Goal: Information Seeking & Learning: Learn about a topic

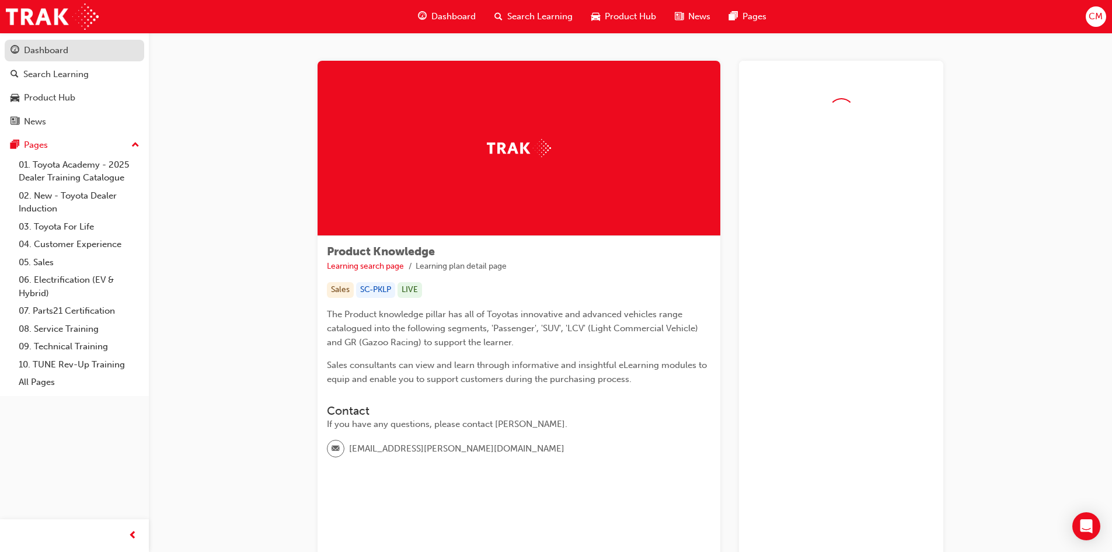
click at [43, 53] on div "Dashboard" at bounding box center [46, 50] width 44 height 13
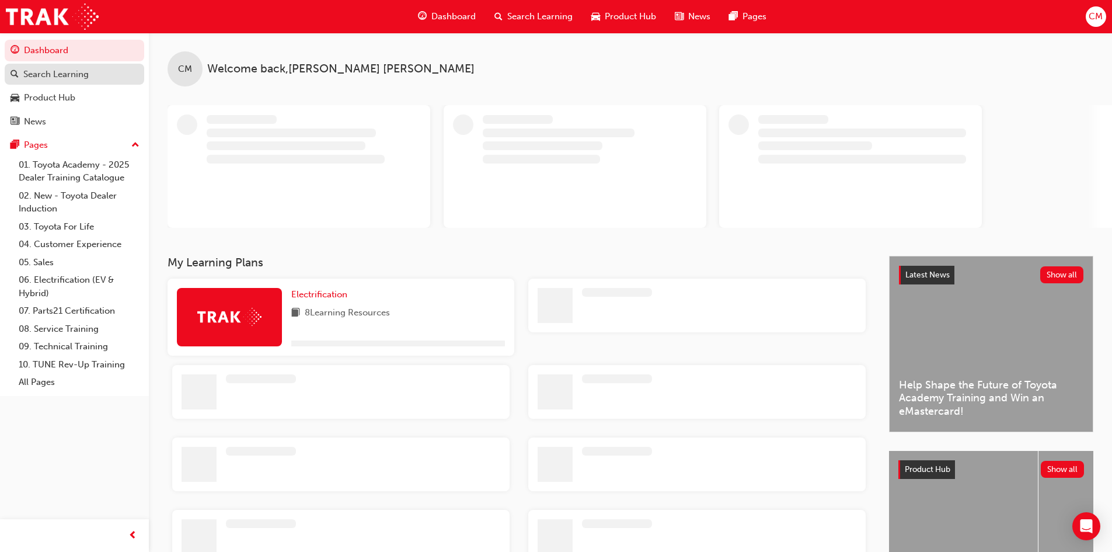
click at [46, 76] on div "Search Learning" at bounding box center [55, 74] width 65 height 13
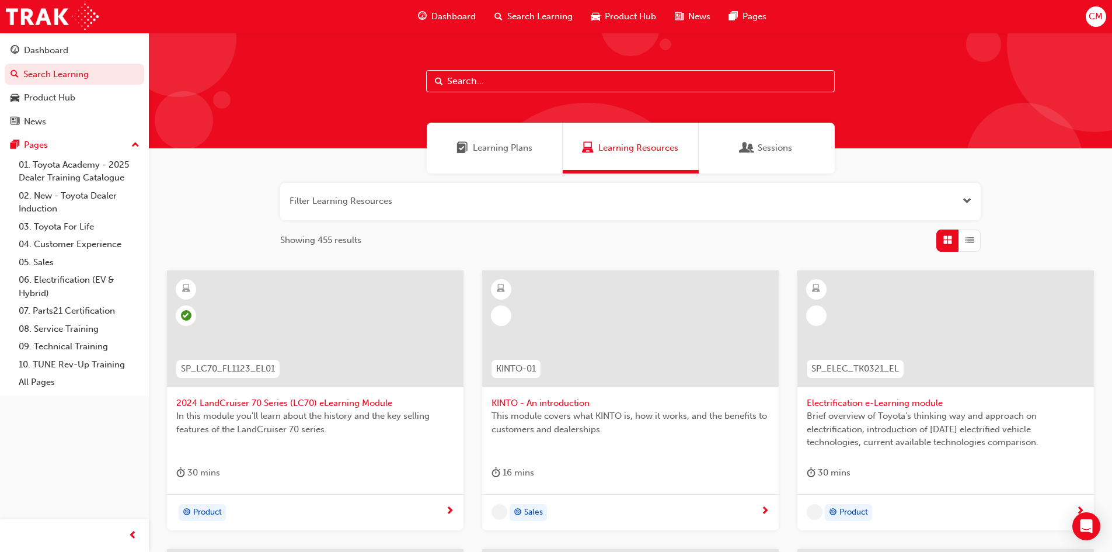
click at [619, 19] on span "Product Hub" at bounding box center [630, 16] width 51 height 13
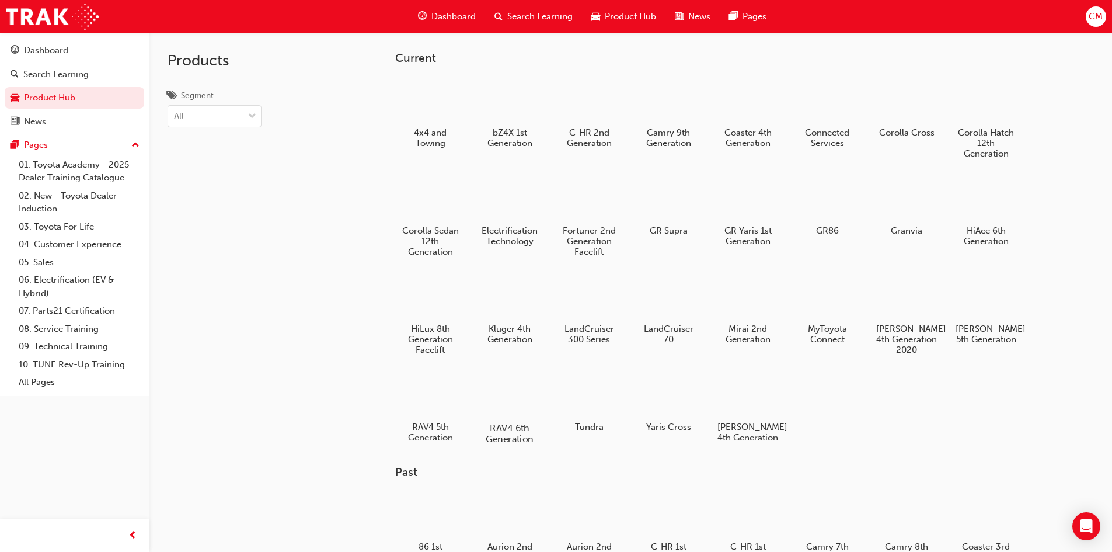
click at [518, 396] on div at bounding box center [509, 394] width 65 height 47
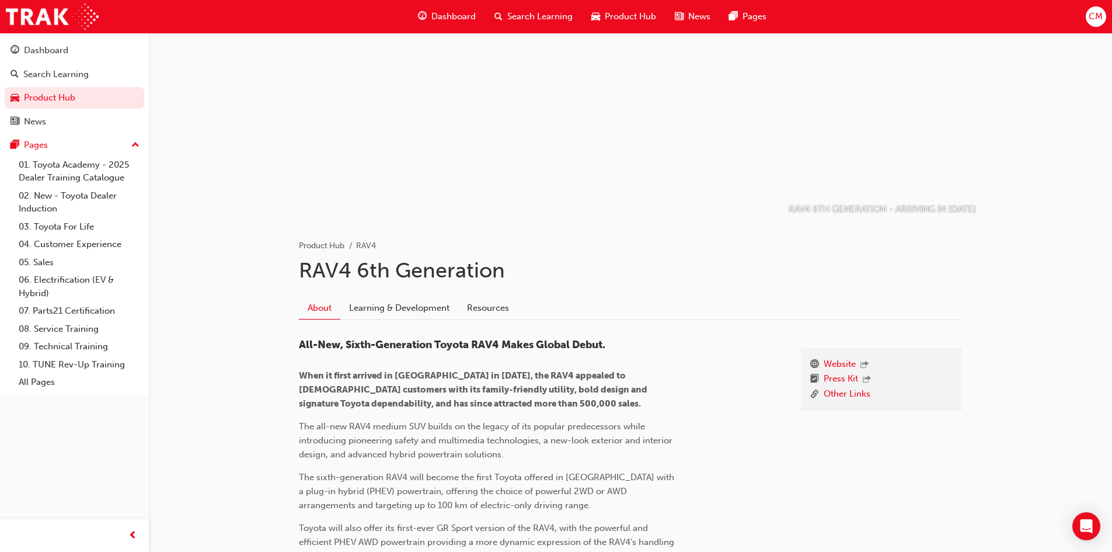
scroll to position [47, 0]
click at [415, 315] on link "Learning & Development" at bounding box center [399, 307] width 118 height 22
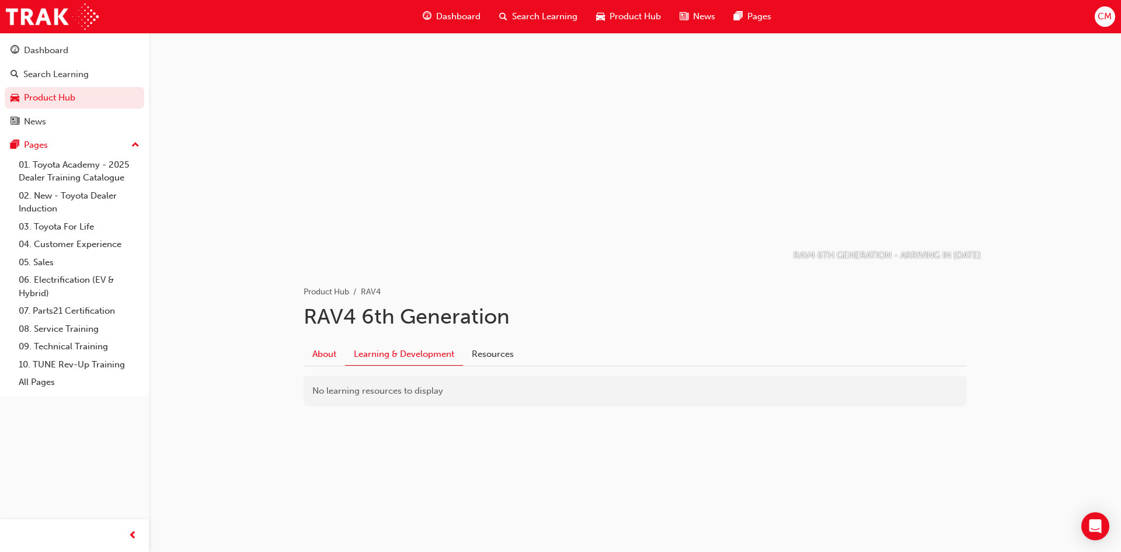
click at [325, 353] on link "About" at bounding box center [324, 354] width 41 height 22
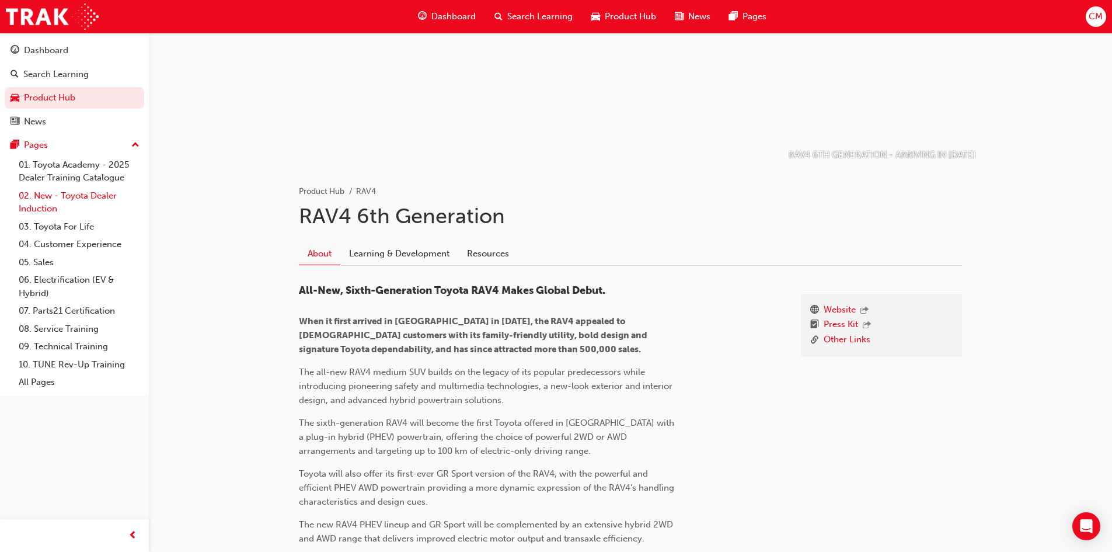
scroll to position [101, 0]
click at [67, 54] on div "Dashboard" at bounding box center [46, 50] width 44 height 13
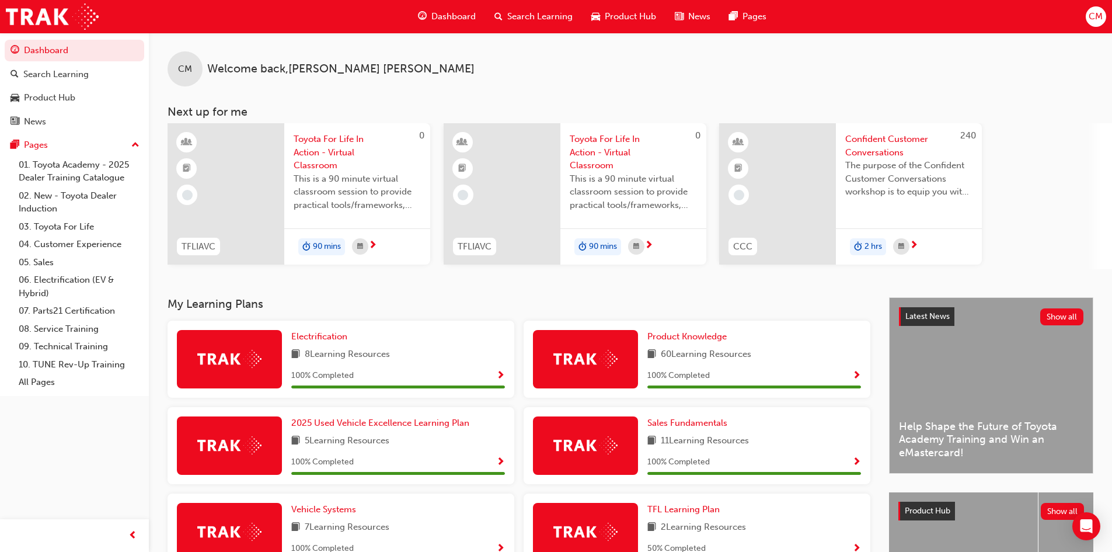
click at [536, 13] on span "Search Learning" at bounding box center [539, 16] width 65 height 13
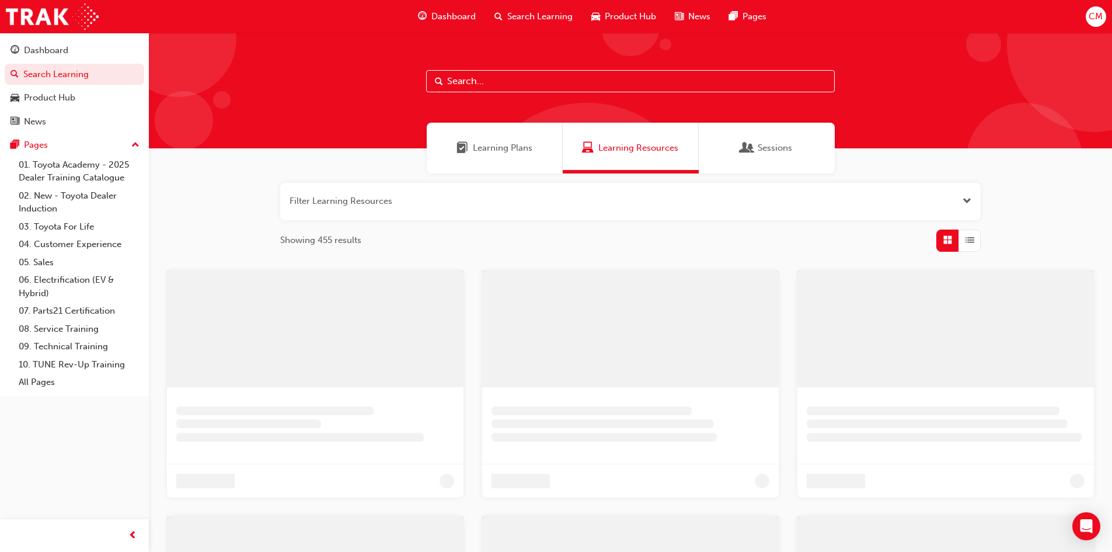
click at [493, 77] on input "text" at bounding box center [630, 81] width 409 height 22
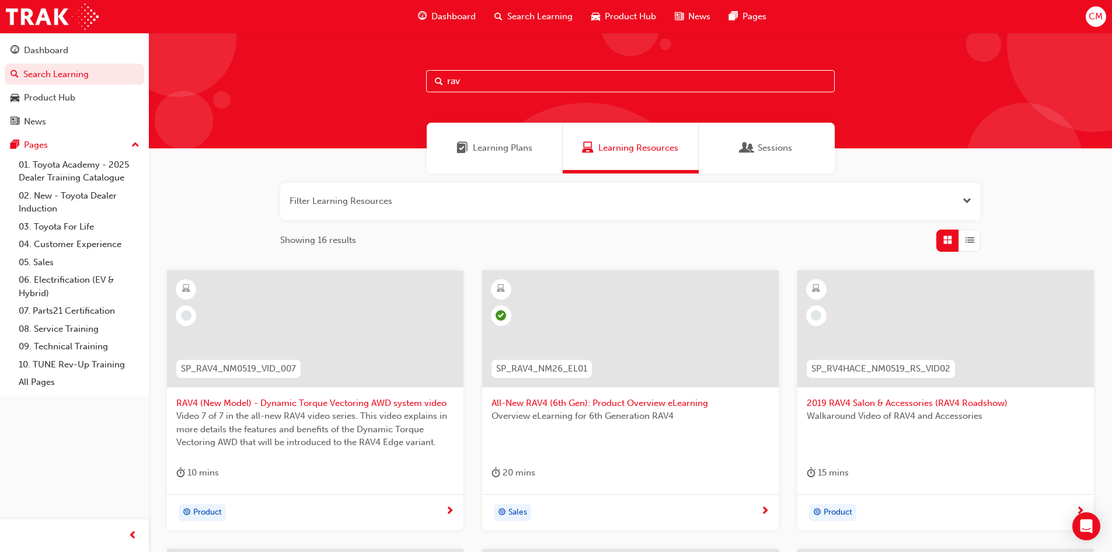
type input "rav"
click at [547, 402] on span "All-New RAV4 (6th Gen): Product Overview eLearning" at bounding box center [630, 402] width 278 height 13
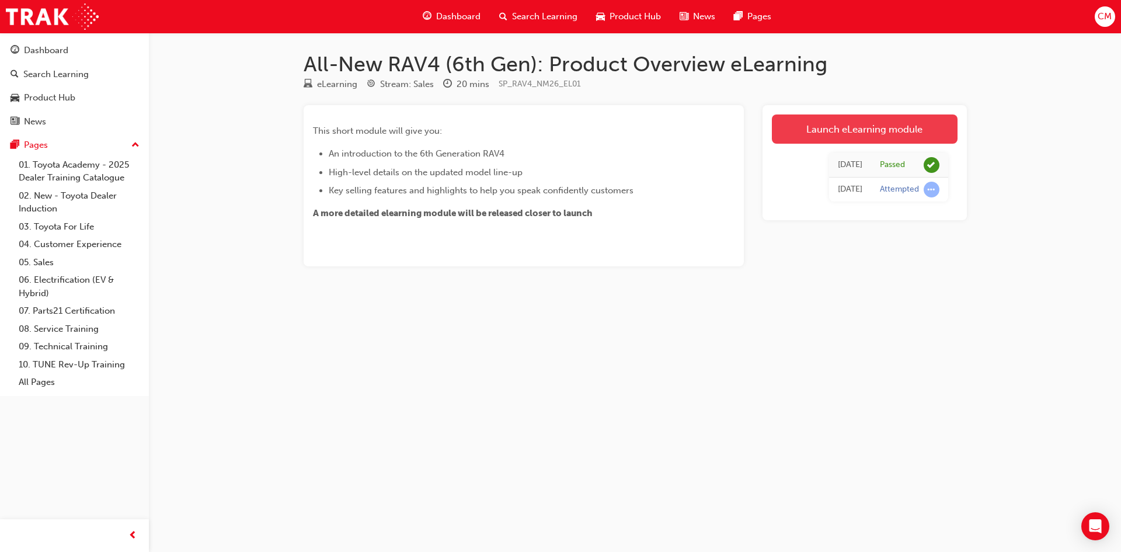
click at [829, 130] on link "Launch eLearning module" at bounding box center [865, 128] width 186 height 29
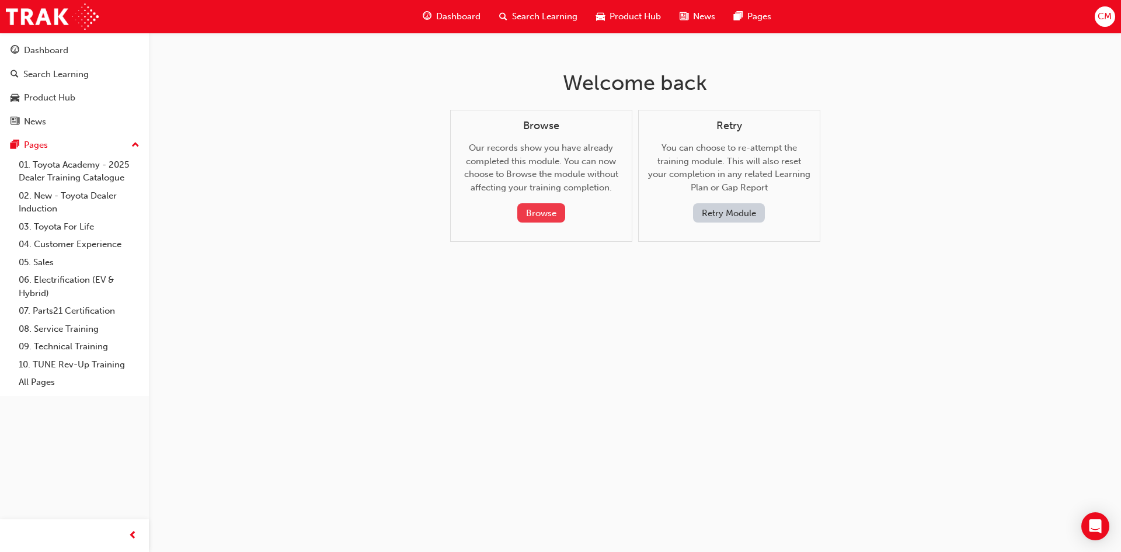
click at [535, 217] on button "Browse" at bounding box center [541, 212] width 48 height 19
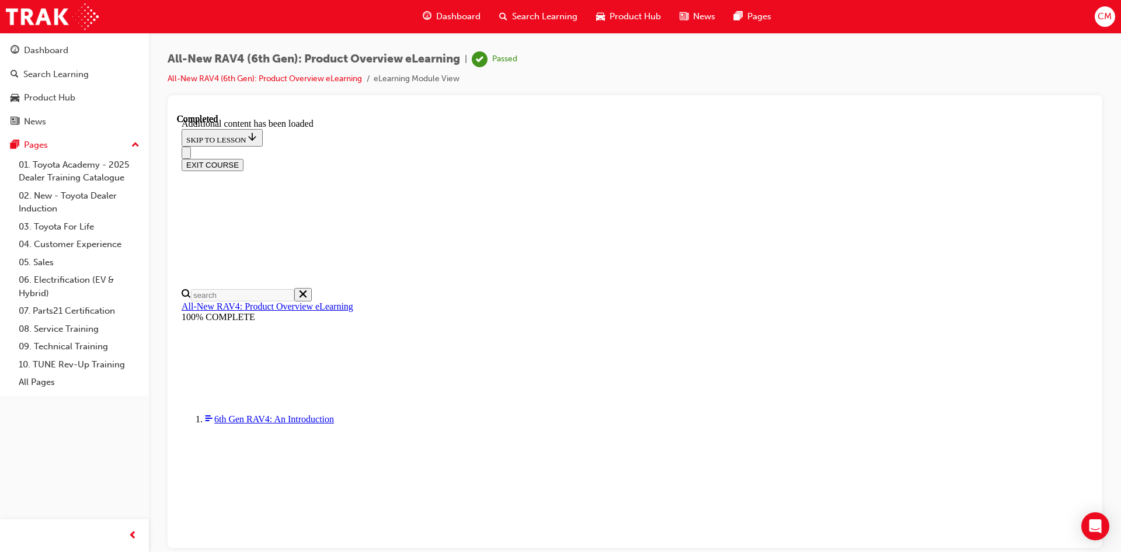
scroll to position [41, 0]
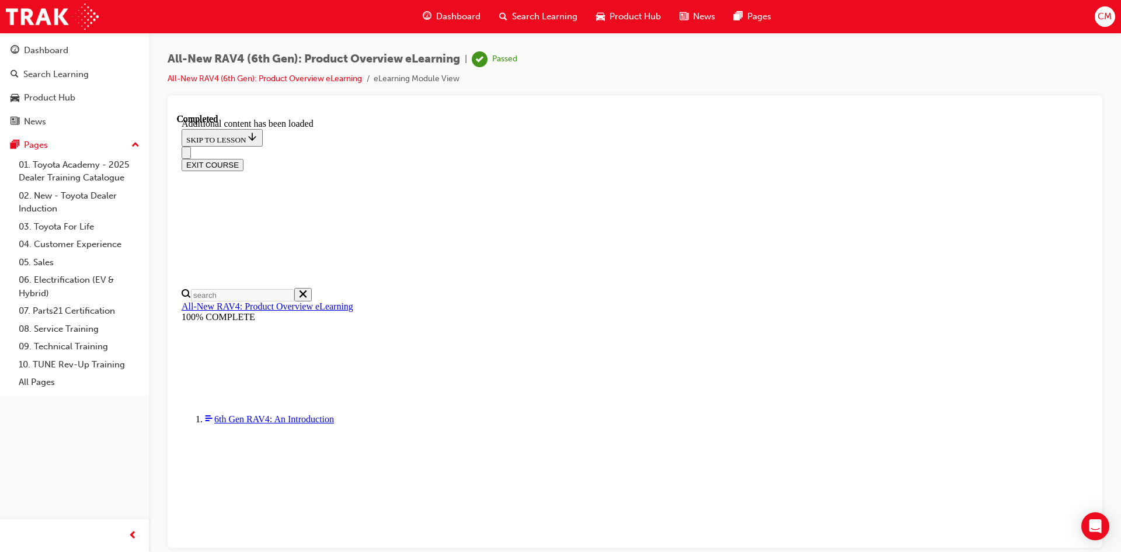
scroll to position [758, 0]
drag, startPoint x: 746, startPoint y: 161, endPoint x: 798, endPoint y: 180, distance: 55.2
drag, startPoint x: 533, startPoint y: 171, endPoint x: 580, endPoint y: 173, distance: 47.3
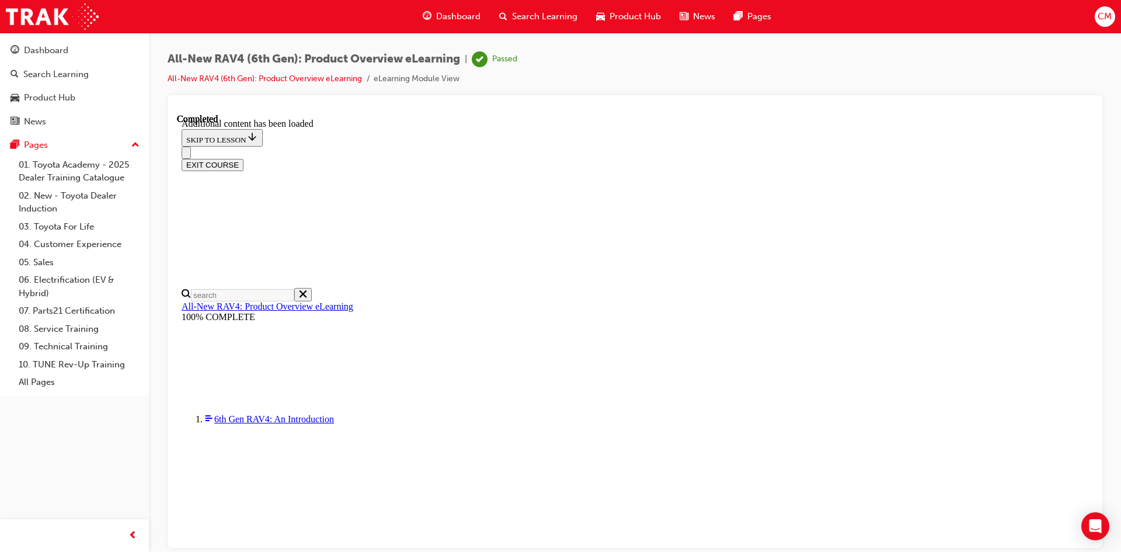
drag, startPoint x: 521, startPoint y: 274, endPoint x: 568, endPoint y: 279, distance: 47.0
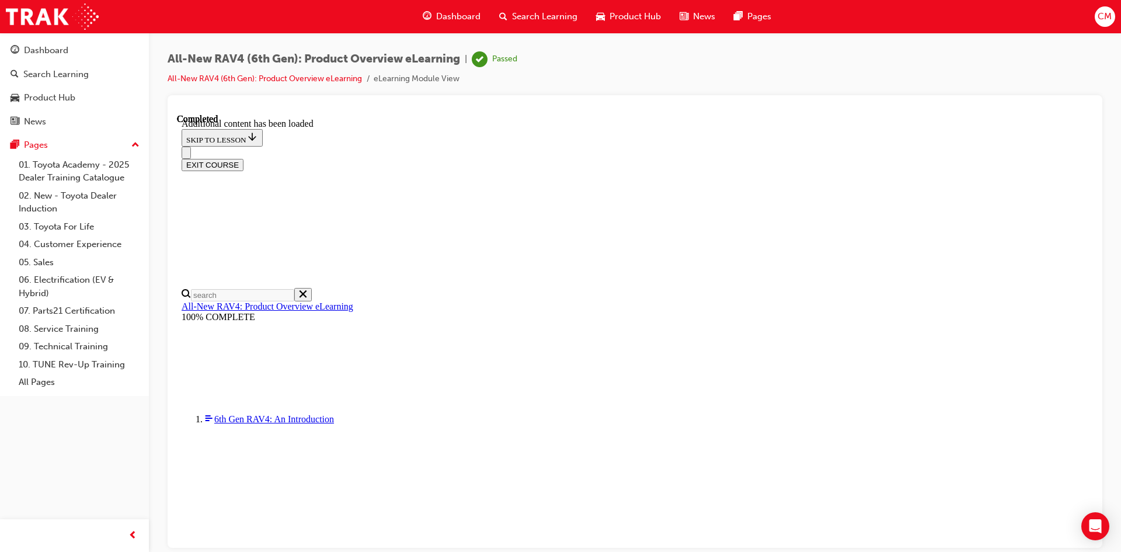
scroll to position [2164, 0]
